Goal: Task Accomplishment & Management: Use online tool/utility

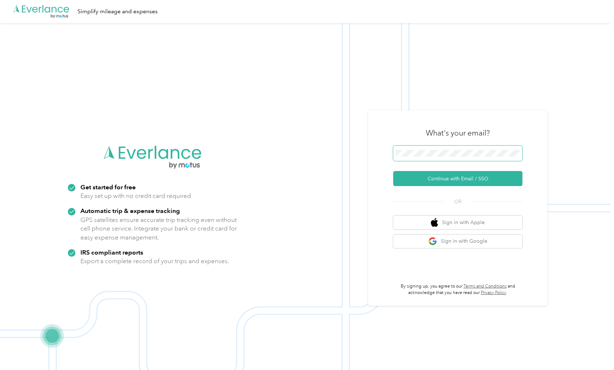
click at [464, 150] on span at bounding box center [457, 154] width 129 height 16
click at [442, 183] on button "Continue with Email / SSO" at bounding box center [457, 178] width 129 height 15
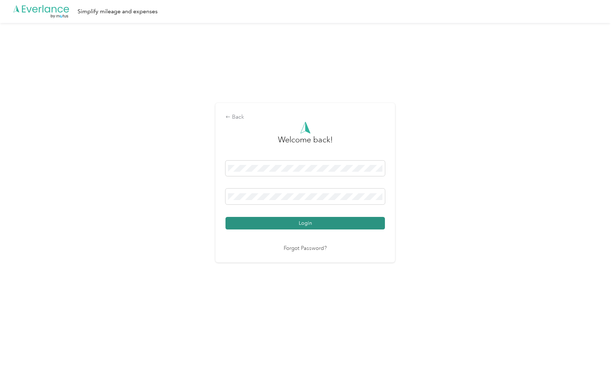
click at [290, 224] on button "Login" at bounding box center [304, 223] width 159 height 13
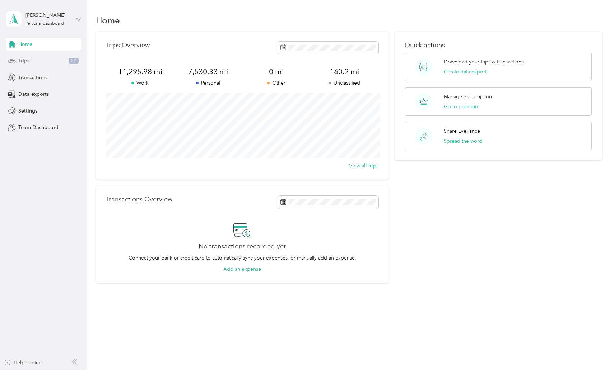
click at [37, 59] on div "Trips 22" at bounding box center [43, 61] width 75 height 13
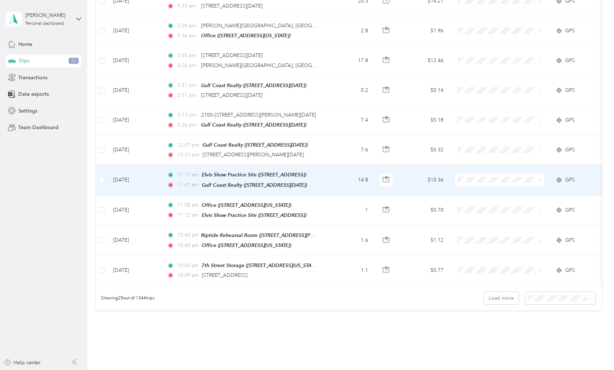
scroll to position [585, 0]
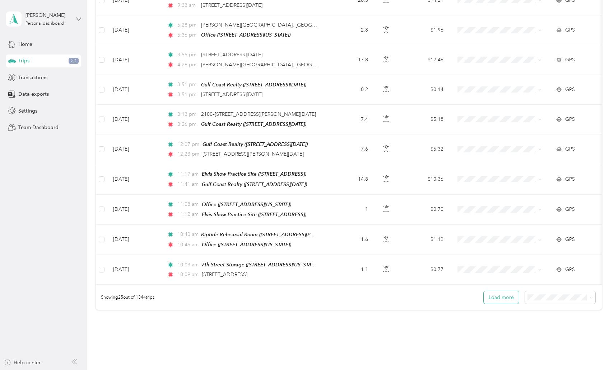
click at [503, 291] on button "Load more" at bounding box center [501, 297] width 35 height 13
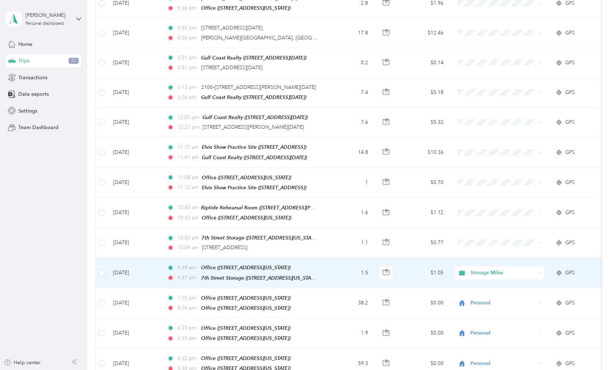
scroll to position [596, 0]
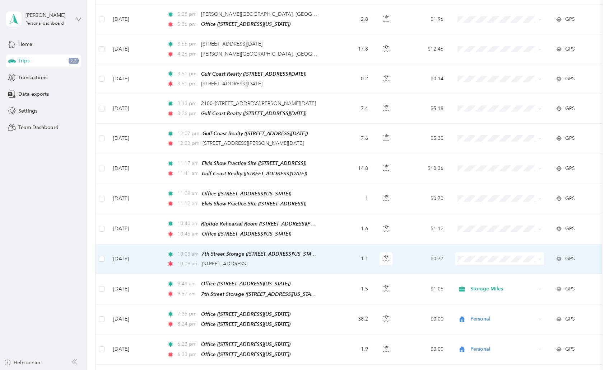
click at [505, 253] on span at bounding box center [499, 259] width 89 height 13
click at [541, 259] on icon at bounding box center [540, 259] width 2 height 1
click at [497, 283] on span "Locksmith Miles" at bounding box center [506, 287] width 66 height 8
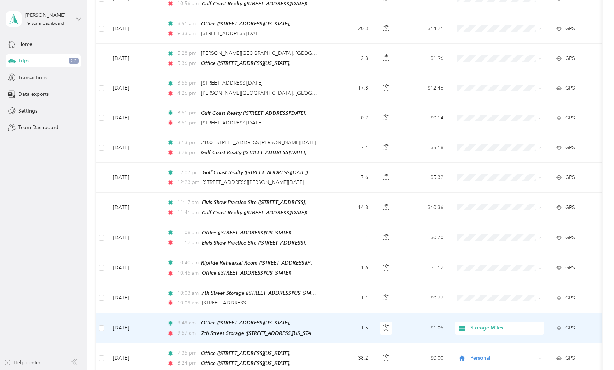
scroll to position [556, 0]
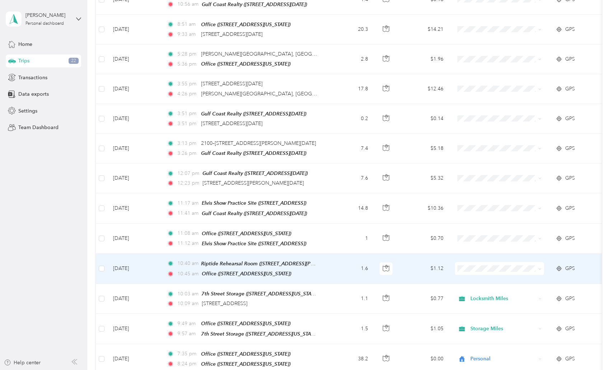
click at [540, 268] on icon at bounding box center [539, 269] width 3 height 3
click at [498, 297] on span "Locksmith Miles" at bounding box center [506, 297] width 66 height 8
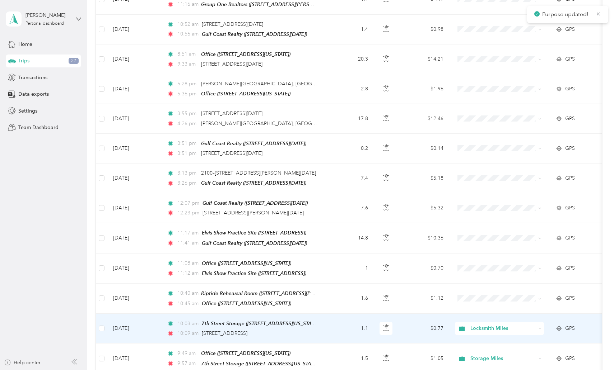
scroll to position [524, 0]
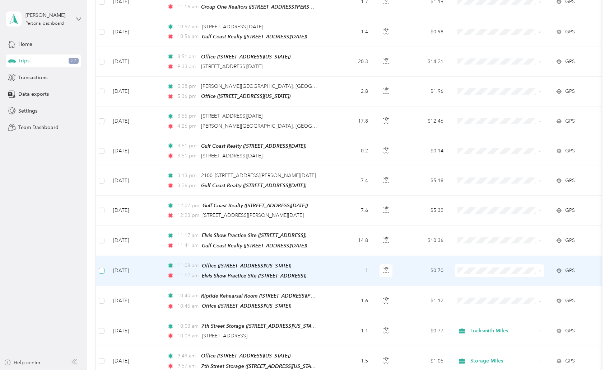
click at [103, 268] on span at bounding box center [102, 271] width 6 height 6
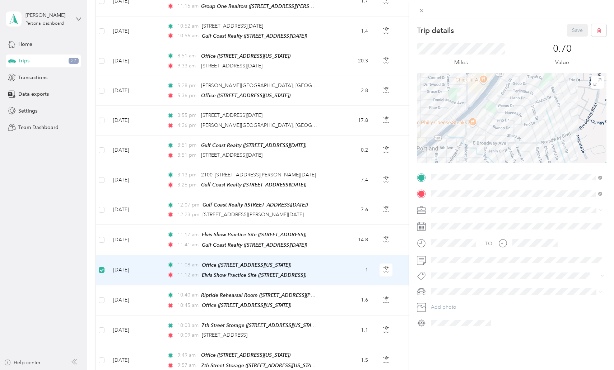
click at [102, 231] on div "Trip details Save This trip cannot be edited because it is either under review,…" at bounding box center [307, 185] width 614 height 370
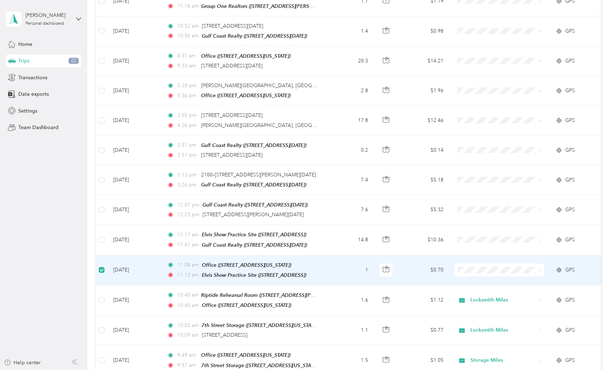
click at [101, 230] on div at bounding box center [307, 185] width 614 height 370
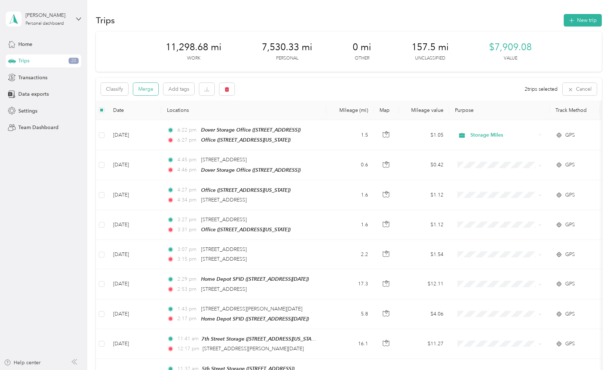
click at [141, 88] on button "Merge" at bounding box center [145, 89] width 25 height 13
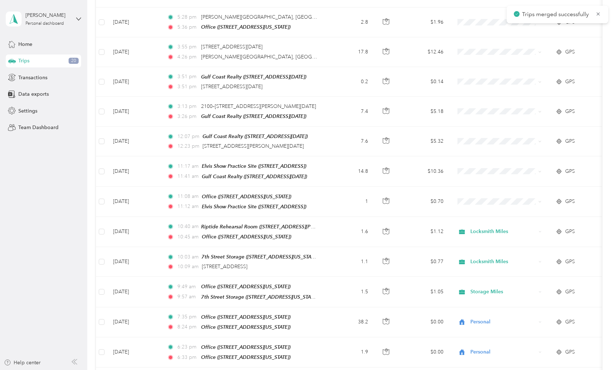
scroll to position [590, 0]
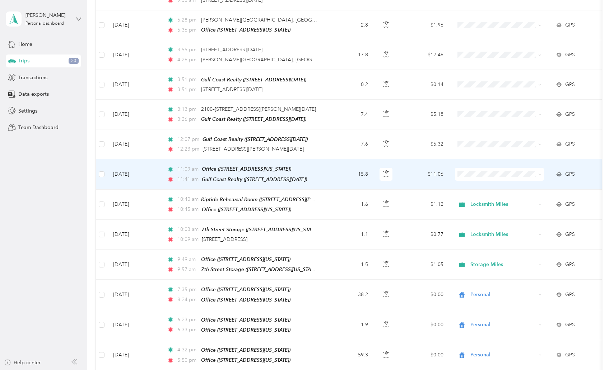
click at [540, 173] on icon at bounding box center [539, 174] width 3 height 3
click at [501, 201] on span "Locksmith Miles" at bounding box center [506, 204] width 66 height 8
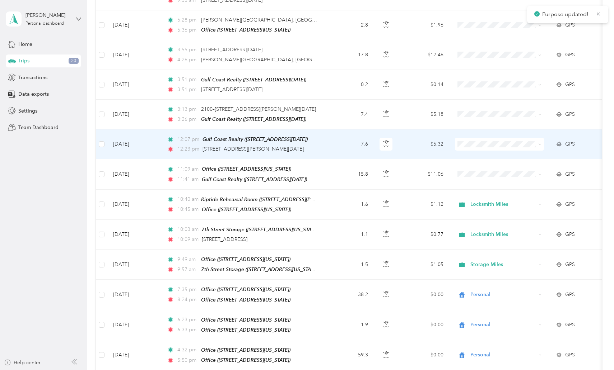
click at [540, 143] on icon at bounding box center [539, 144] width 3 height 3
click at [497, 175] on li "Locksmith Miles" at bounding box center [499, 172] width 89 height 13
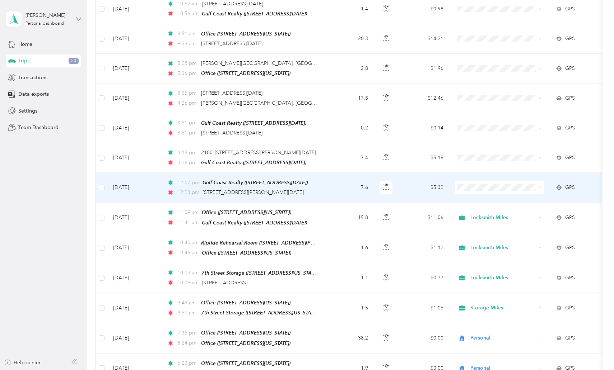
scroll to position [541, 0]
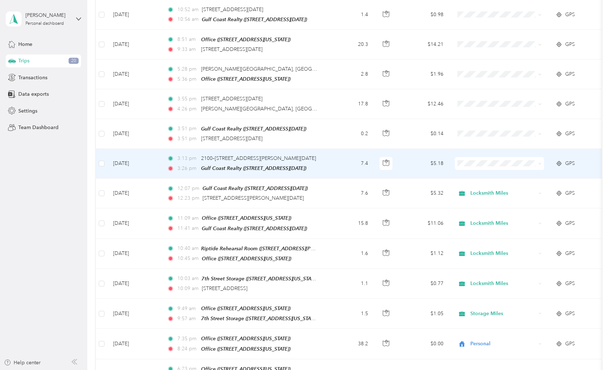
click at [540, 162] on icon at bounding box center [539, 163] width 3 height 3
click at [491, 192] on span "Locksmith Miles" at bounding box center [506, 194] width 66 height 8
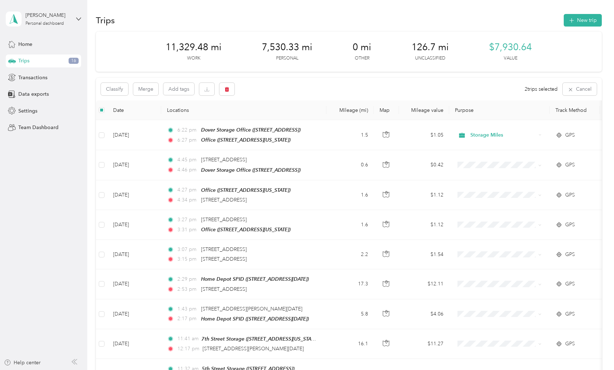
scroll to position [0, 0]
click at [147, 89] on button "Merge" at bounding box center [145, 89] width 25 height 13
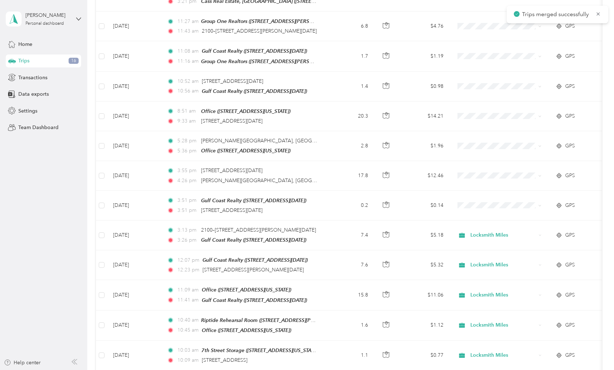
scroll to position [470, 0]
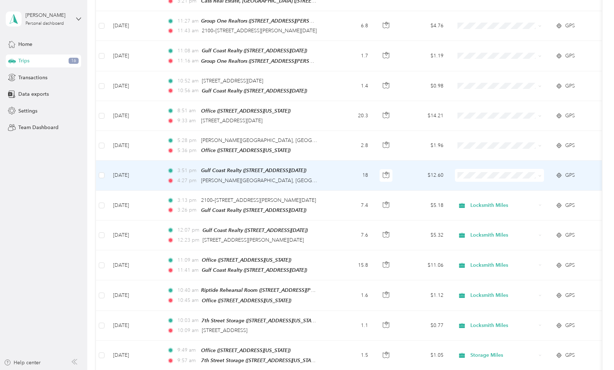
click at [339, 165] on td "18" at bounding box center [349, 176] width 47 height 30
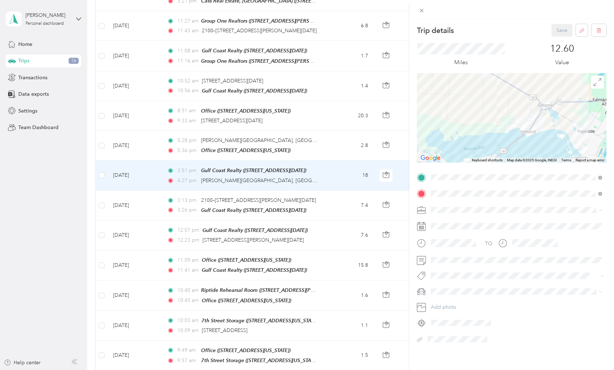
drag, startPoint x: 562, startPoint y: 89, endPoint x: 545, endPoint y: 142, distance: 55.4
click at [545, 142] on div at bounding box center [512, 118] width 190 height 90
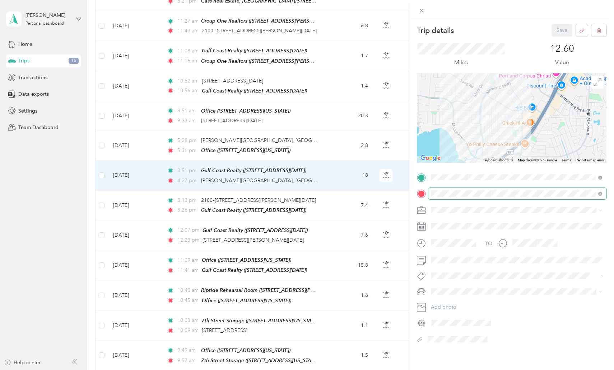
click at [566, 191] on div "Trip details Save This trip cannot be edited because it is either under review,…" at bounding box center [512, 184] width 190 height 321
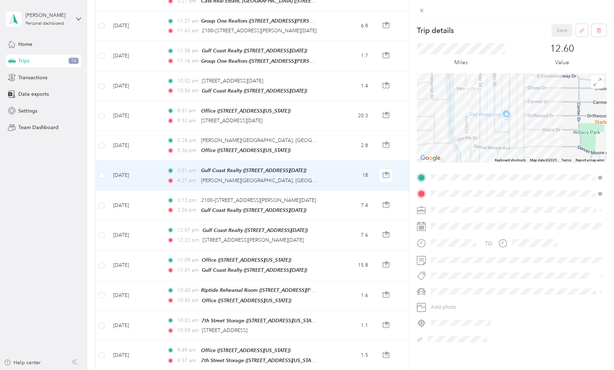
drag, startPoint x: 444, startPoint y: 108, endPoint x: 580, endPoint y: 107, distance: 135.7
click at [580, 107] on div at bounding box center [512, 118] width 190 height 90
click at [103, 181] on div "Trip details Save This trip cannot be edited because it is either under review,…" at bounding box center [307, 185] width 614 height 370
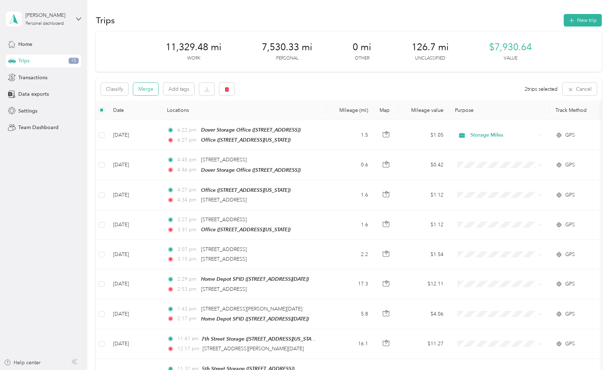
click at [143, 89] on button "Merge" at bounding box center [145, 89] width 25 height 13
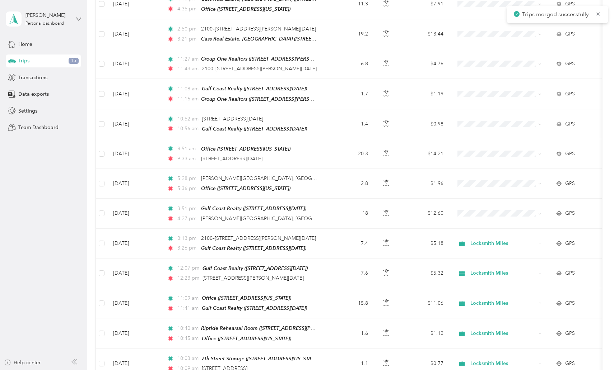
scroll to position [434, 0]
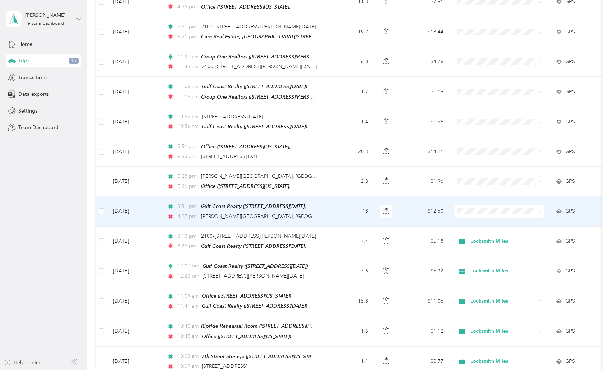
click at [540, 210] on icon at bounding box center [539, 211] width 3 height 3
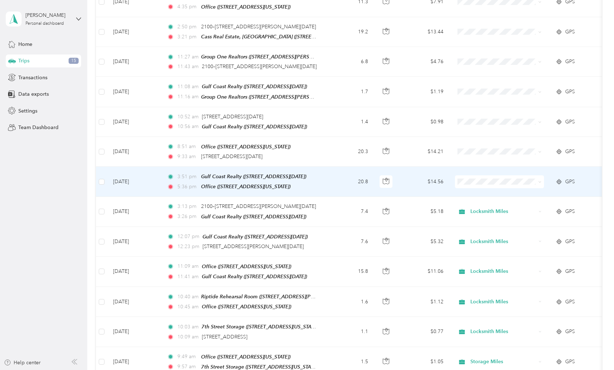
click at [539, 181] on icon at bounding box center [539, 182] width 3 height 3
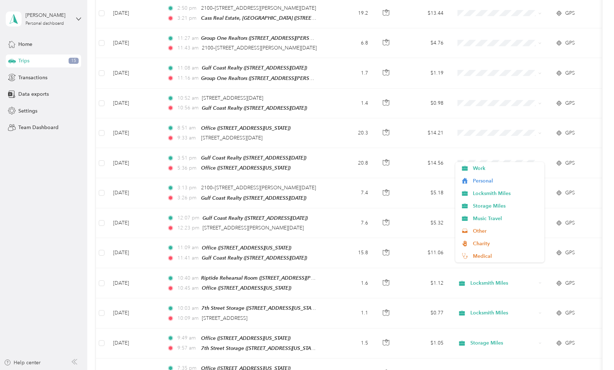
scroll to position [453, 0]
click at [84, 251] on aside "[PERSON_NAME] Personal dashboard Home Trips 15 Transactions Data exports Settin…" at bounding box center [43, 185] width 87 height 370
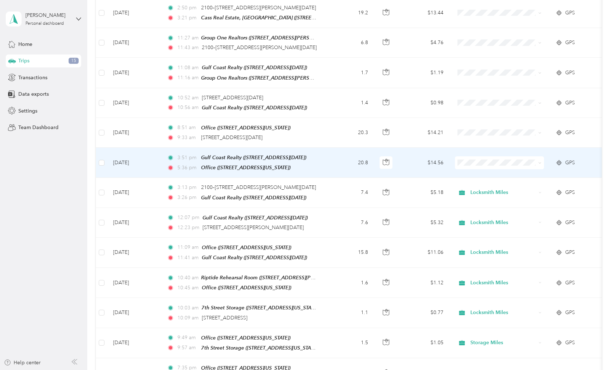
click at [539, 162] on icon at bounding box center [539, 163] width 3 height 3
click at [491, 191] on span "Locksmith Miles" at bounding box center [506, 194] width 66 height 8
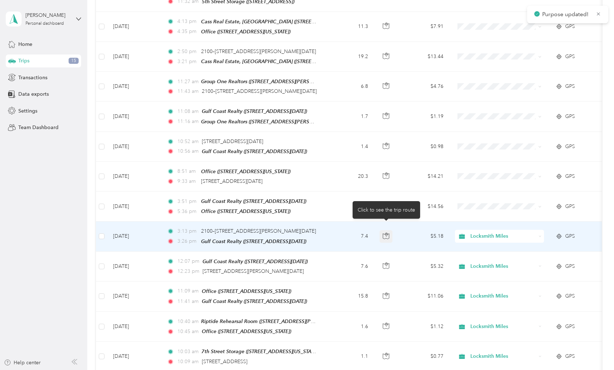
scroll to position [399, 0]
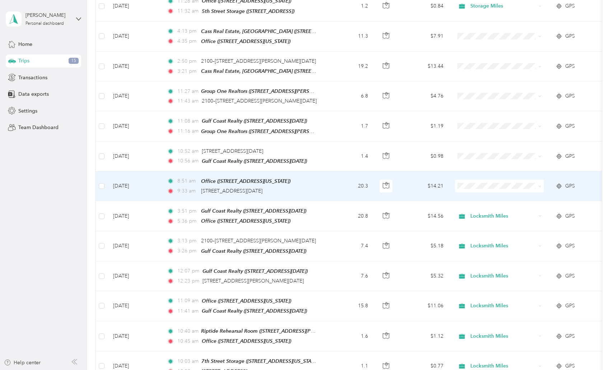
click at [541, 185] on icon at bounding box center [539, 186] width 3 height 3
click at [496, 215] on span "Locksmith Miles" at bounding box center [506, 215] width 66 height 8
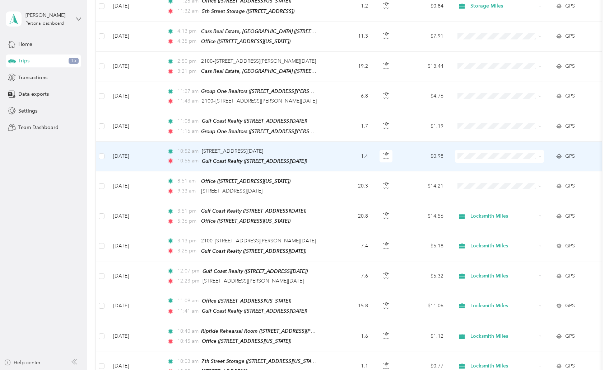
click at [540, 155] on icon at bounding box center [539, 156] width 3 height 3
click at [501, 187] on span "Locksmith Miles" at bounding box center [506, 188] width 66 height 8
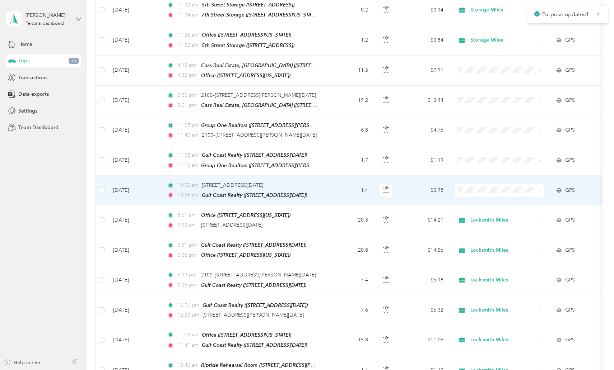
scroll to position [363, 0]
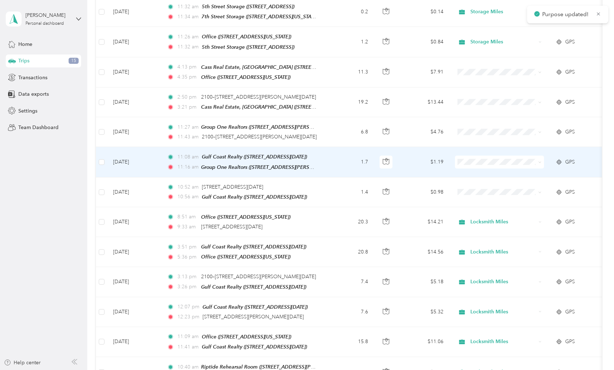
click at [540, 161] on icon at bounding box center [539, 162] width 3 height 3
click at [496, 191] on span "Locksmith Miles" at bounding box center [506, 194] width 66 height 8
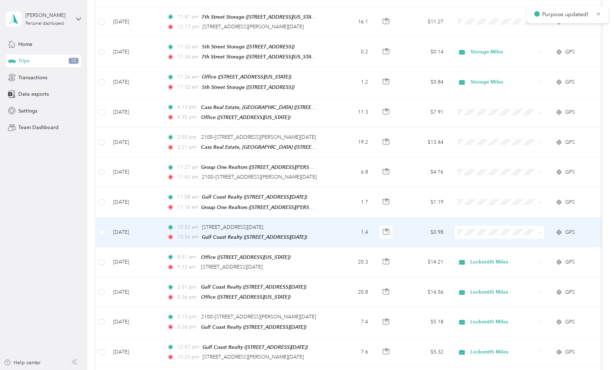
scroll to position [322, 0]
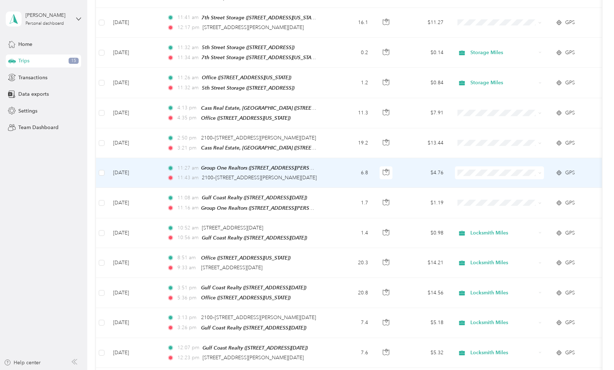
click at [325, 170] on td "11:27 am Group One Realtors ([STREET_ADDRESS][PERSON_NAME][DATE]) 11:43 am 2100…" at bounding box center [243, 173] width 165 height 30
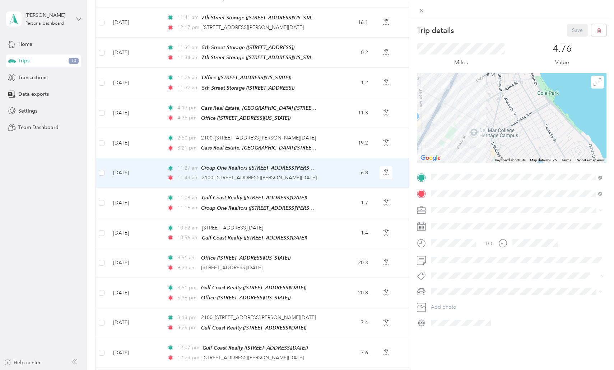
click at [74, 177] on div "Trip details Save This trip cannot be edited because it is either under review,…" at bounding box center [307, 185] width 614 height 370
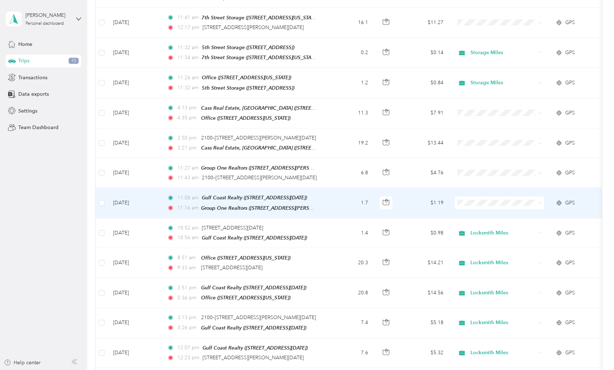
click at [541, 202] on icon at bounding box center [539, 203] width 3 height 3
click at [494, 235] on span "Locksmith Miles" at bounding box center [506, 236] width 66 height 8
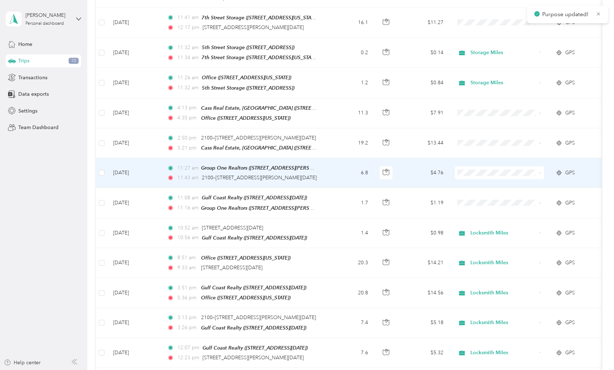
click at [540, 172] on icon at bounding box center [539, 173] width 3 height 3
click at [499, 206] on li "Locksmith Miles" at bounding box center [499, 206] width 89 height 13
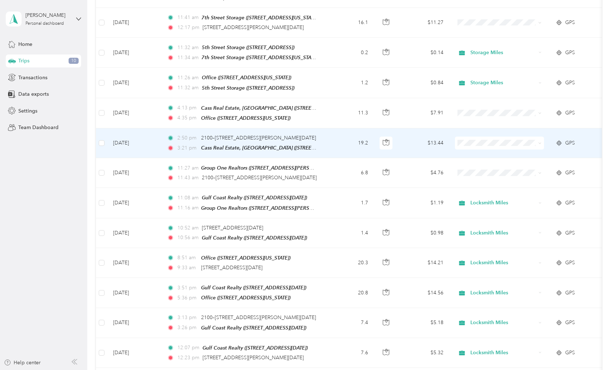
click at [541, 142] on icon at bounding box center [539, 143] width 3 height 3
click at [502, 177] on span "Locksmith Miles" at bounding box center [506, 176] width 66 height 8
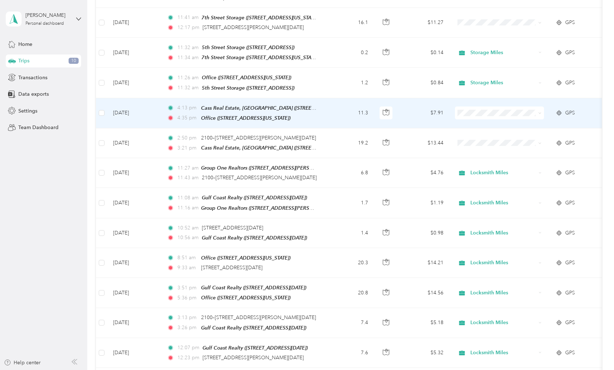
click at [540, 112] on icon at bounding box center [539, 113] width 3 height 3
click at [494, 148] on li "Locksmith Miles" at bounding box center [499, 146] width 89 height 13
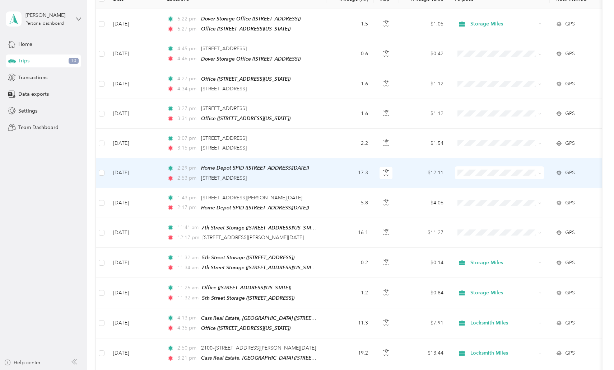
scroll to position [111, 0]
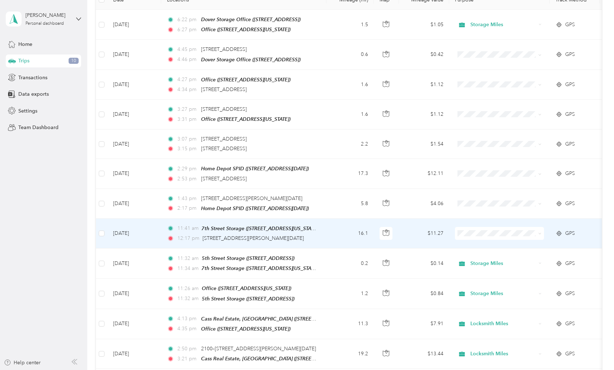
click at [537, 230] on span at bounding box center [539, 234] width 6 height 8
click at [540, 232] on icon at bounding box center [539, 233] width 3 height 3
click at [499, 267] on span "Locksmith Miles" at bounding box center [506, 269] width 66 height 8
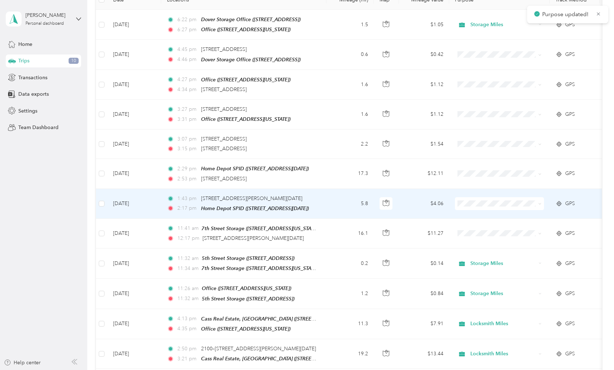
click at [540, 202] on icon at bounding box center [539, 203] width 3 height 3
click at [496, 239] on span "Locksmith Miles" at bounding box center [506, 240] width 66 height 8
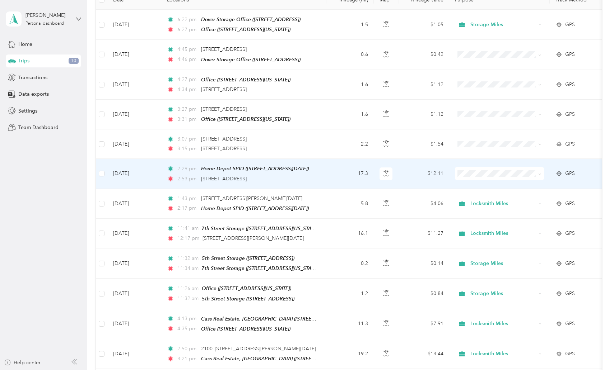
click at [539, 173] on icon at bounding box center [539, 174] width 3 height 3
click at [494, 209] on span "Locksmith Miles" at bounding box center [506, 208] width 66 height 8
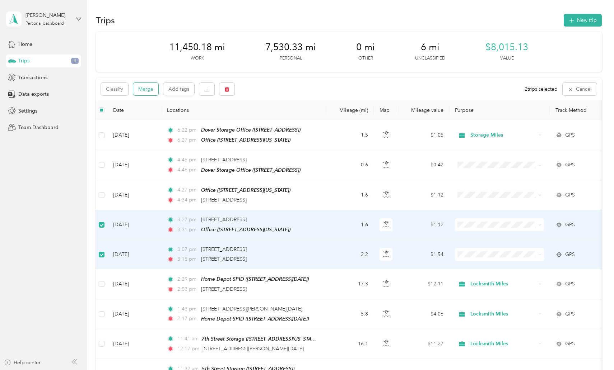
scroll to position [0, 0]
click at [146, 90] on button "Merge" at bounding box center [145, 89] width 25 height 13
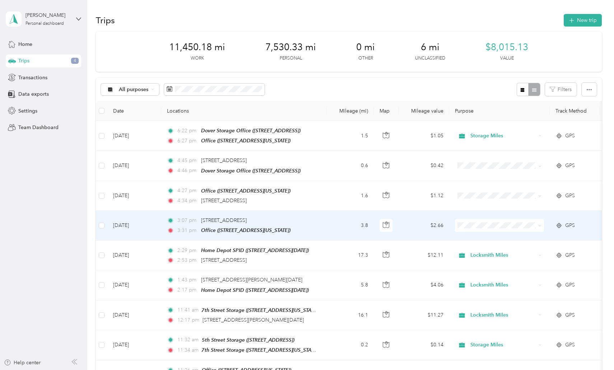
click at [541, 224] on icon at bounding box center [539, 225] width 3 height 3
click at [484, 262] on span "Locksmith Miles" at bounding box center [506, 262] width 66 height 8
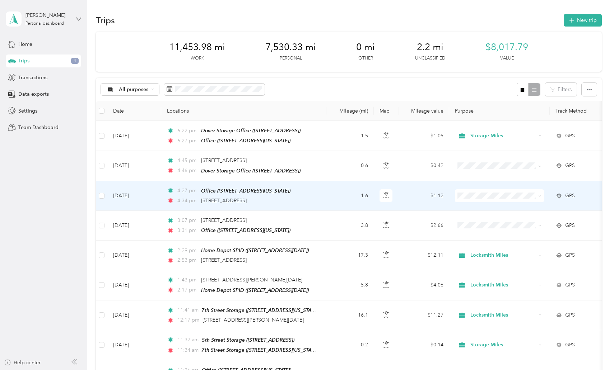
click at [540, 195] on icon at bounding box center [539, 196] width 3 height 3
click at [491, 233] on span "Locksmith Miles" at bounding box center [506, 233] width 66 height 8
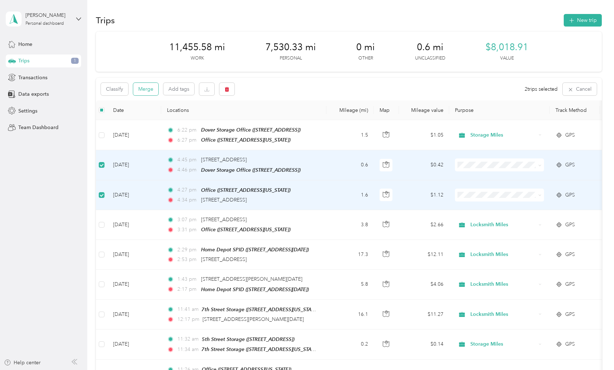
click at [147, 84] on button "Merge" at bounding box center [145, 89] width 25 height 13
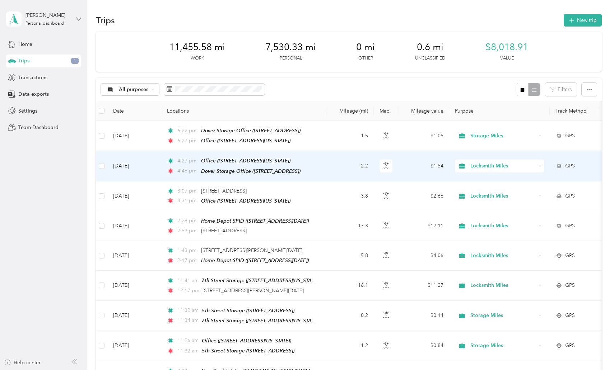
click at [542, 163] on div "Locksmith Miles" at bounding box center [499, 166] width 89 height 13
click at [489, 215] on span "Storage Miles" at bounding box center [506, 216] width 66 height 8
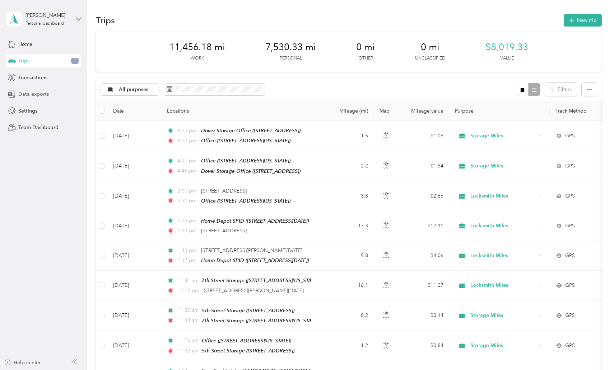
click at [42, 93] on span "Data exports" at bounding box center [33, 94] width 31 height 8
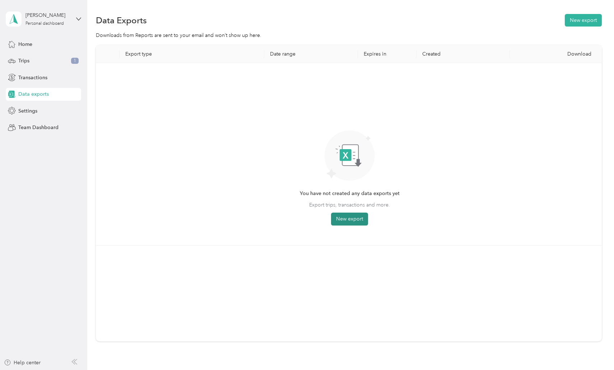
click at [359, 219] on button "New export" at bounding box center [349, 219] width 37 height 13
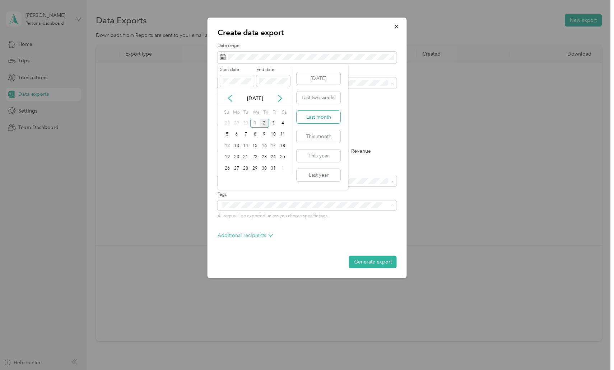
click at [319, 115] on button "Last month" at bounding box center [318, 117] width 44 height 13
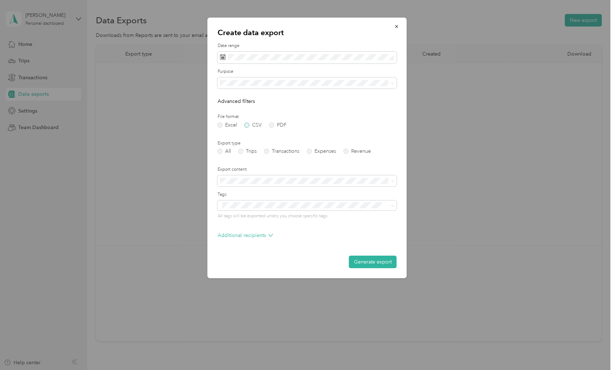
click at [248, 123] on label "CSV" at bounding box center [252, 125] width 17 height 5
click at [370, 261] on button "Generate export" at bounding box center [373, 262] width 48 height 13
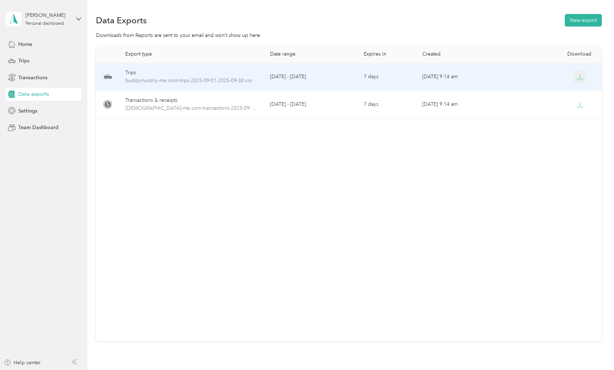
click at [579, 78] on icon "button" at bounding box center [580, 76] width 2 height 4
